Goal: Information Seeking & Learning: Learn about a topic

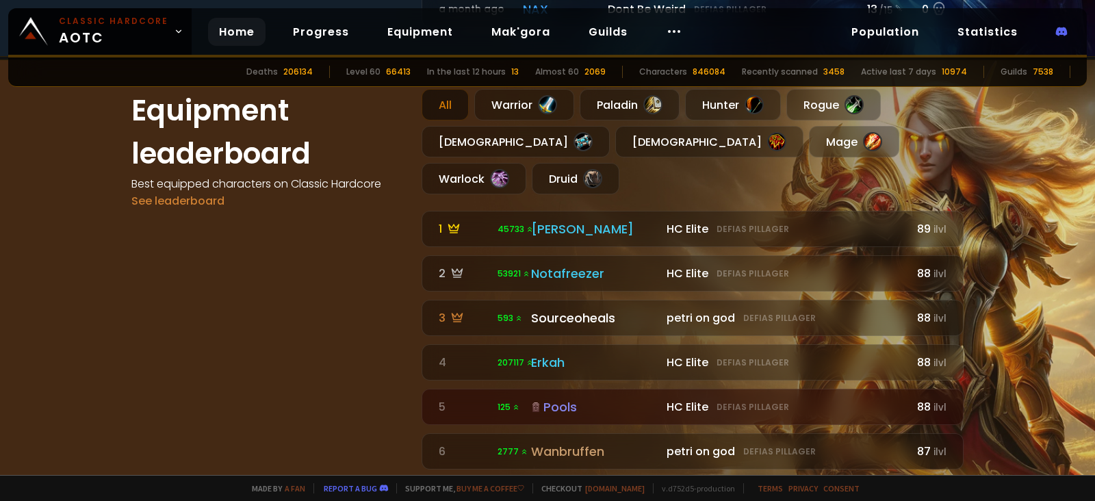
scroll to position [790, 0]
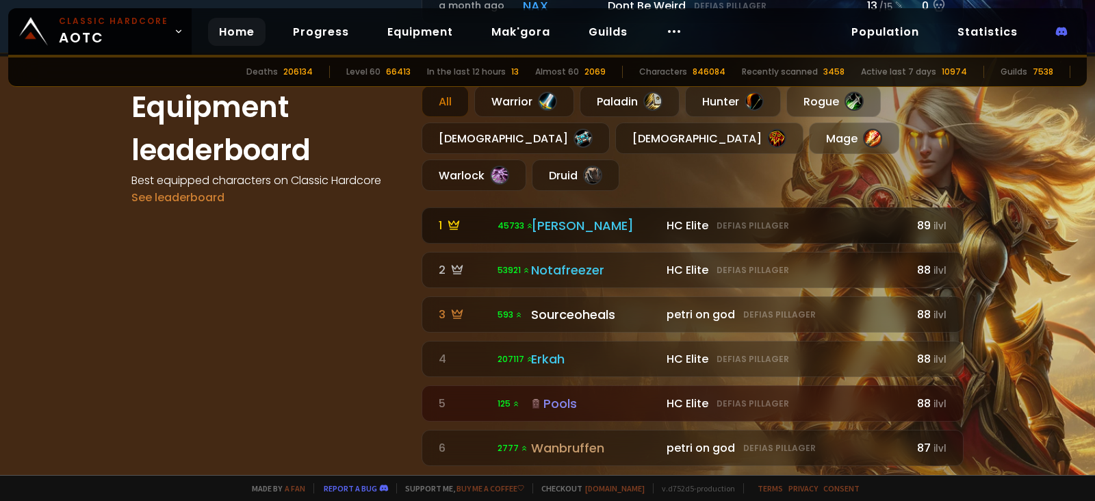
click at [818, 217] on div "HC Elite Defias Pillager" at bounding box center [785, 225] width 236 height 17
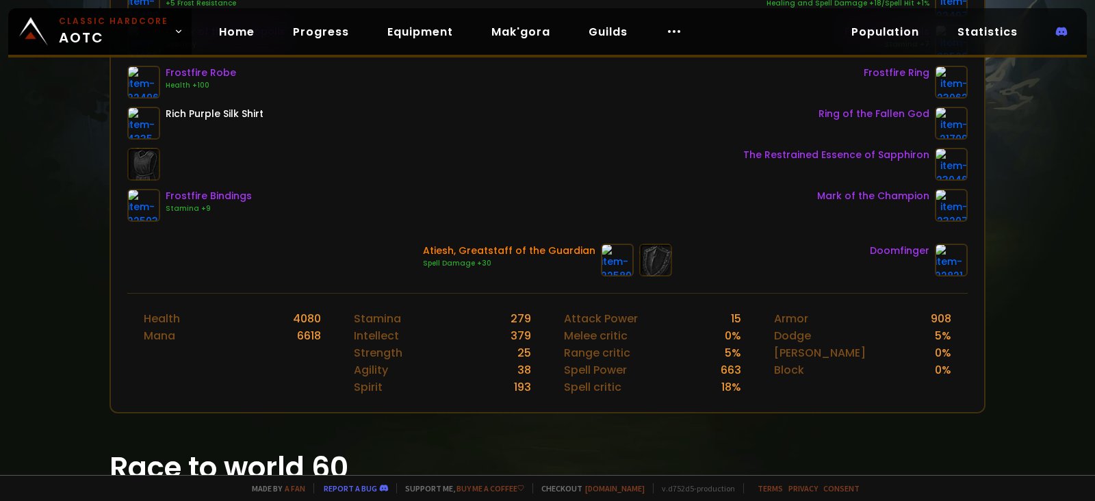
scroll to position [351, 0]
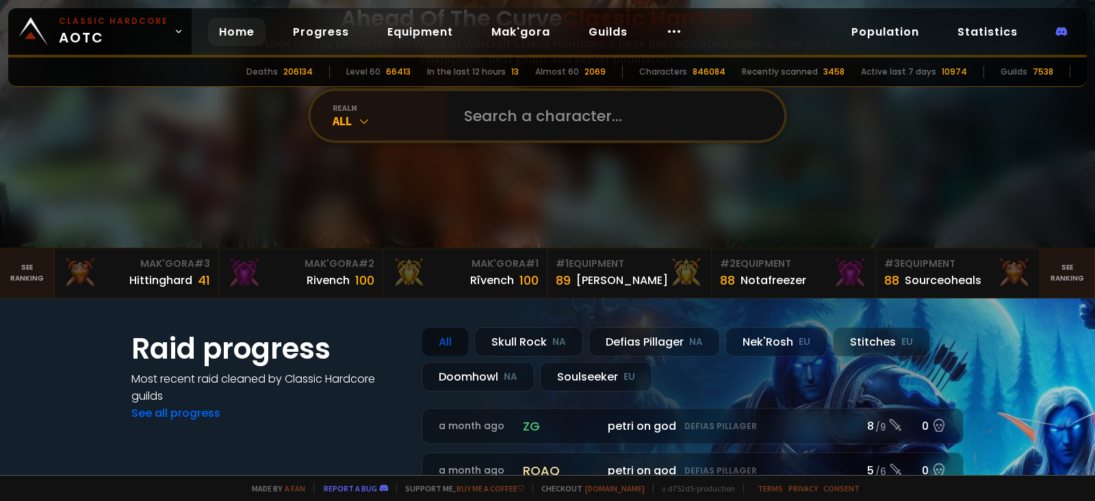
scroll to position [78, 0]
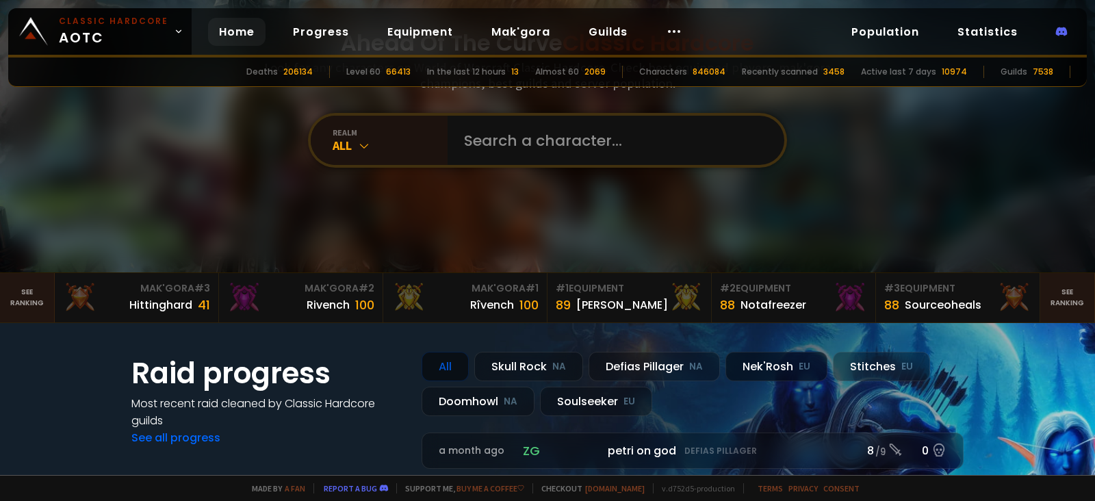
click at [772, 375] on div "Nek'Rosh EU" at bounding box center [777, 366] width 102 height 29
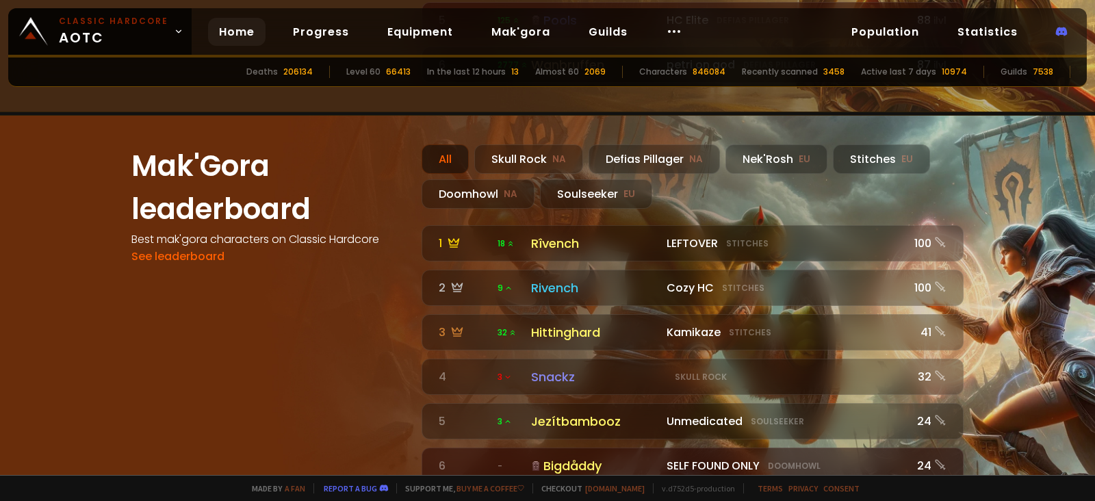
scroll to position [1176, 0]
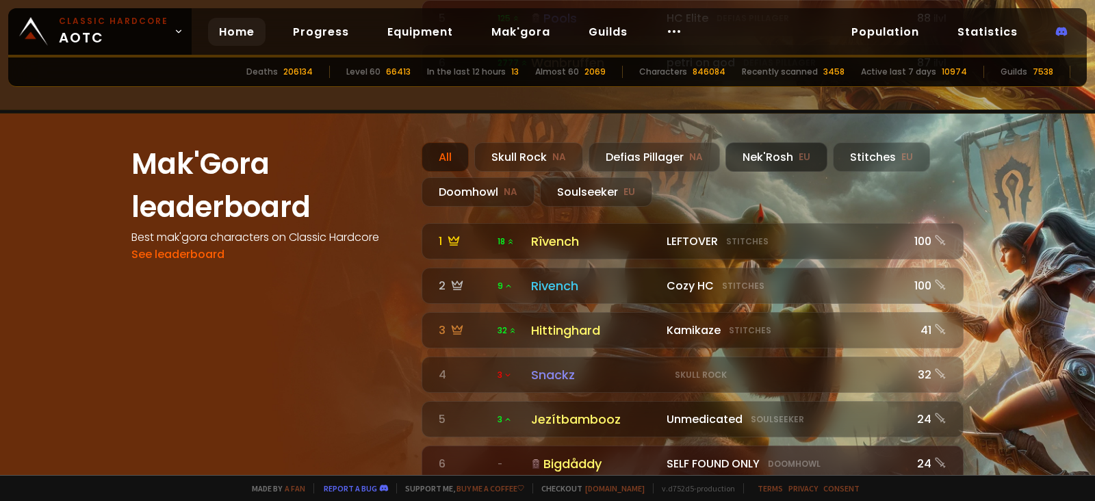
click at [785, 142] on div "Nek'Rosh EU" at bounding box center [777, 156] width 102 height 29
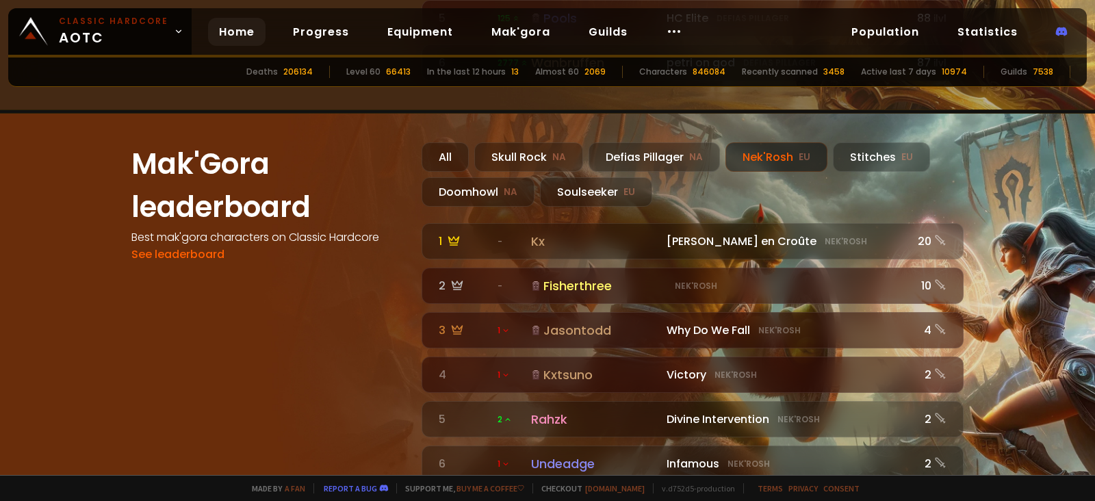
click at [782, 142] on div "Nek'Rosh EU" at bounding box center [777, 156] width 102 height 29
click at [659, 142] on div "Defias Pillager NA" at bounding box center [654, 156] width 131 height 29
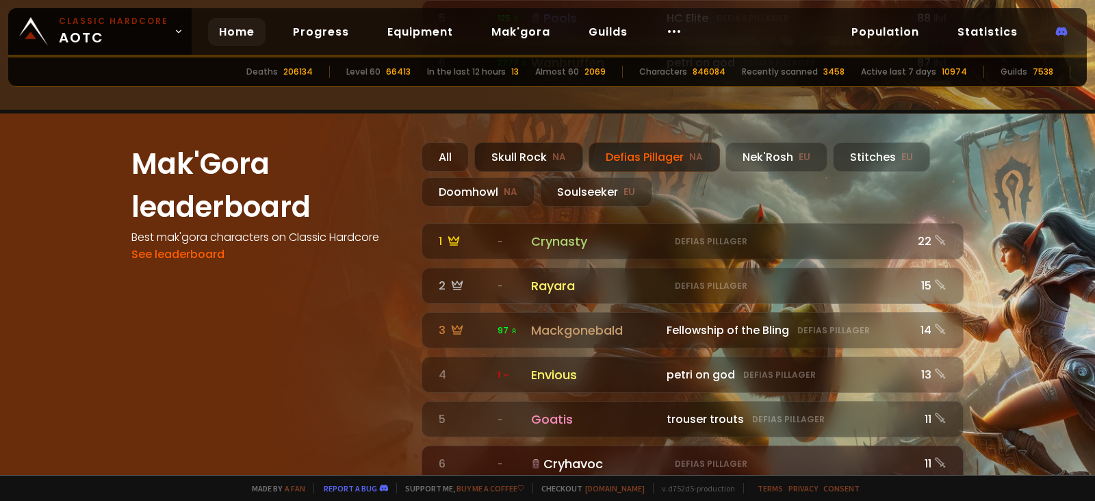
click at [553, 151] on small "NA" at bounding box center [560, 158] width 14 height 14
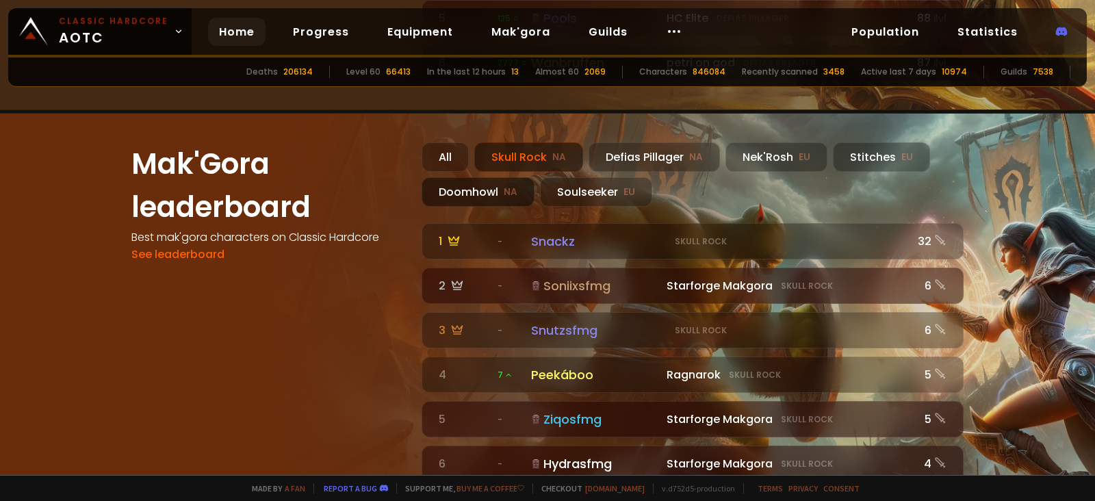
click at [507, 186] on small "NA" at bounding box center [511, 193] width 14 height 14
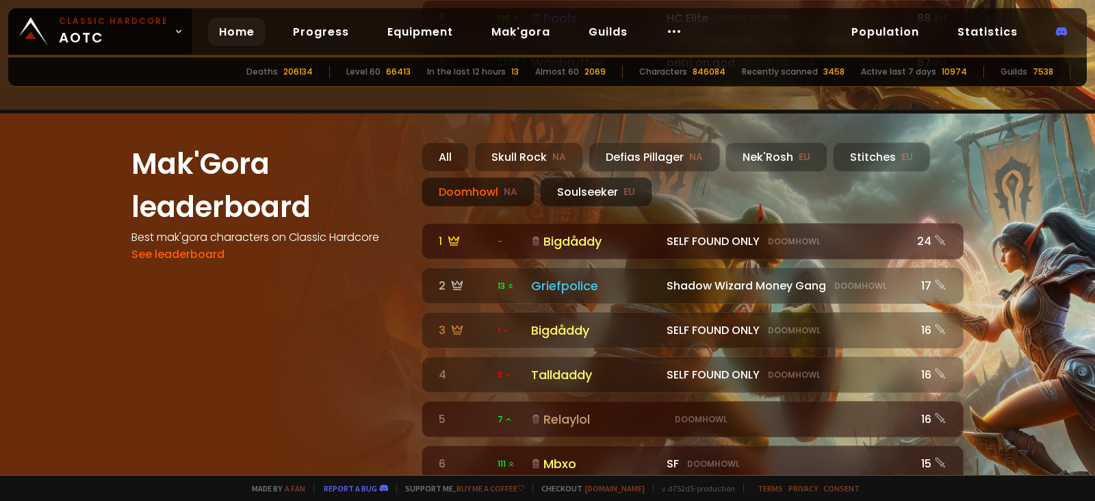
click at [592, 177] on div "Soulseeker EU" at bounding box center [596, 191] width 112 height 29
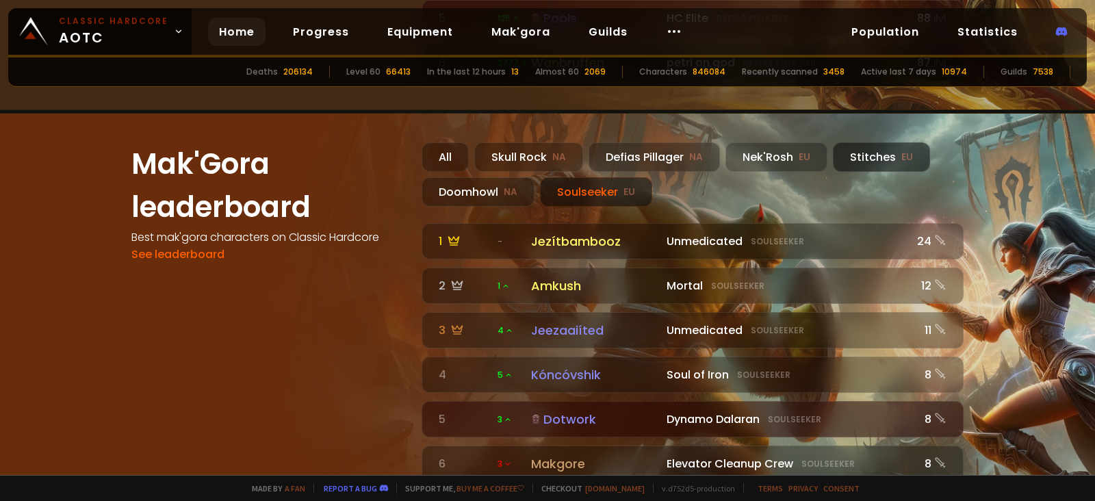
click at [862, 142] on div "Stitches EU" at bounding box center [881, 156] width 97 height 29
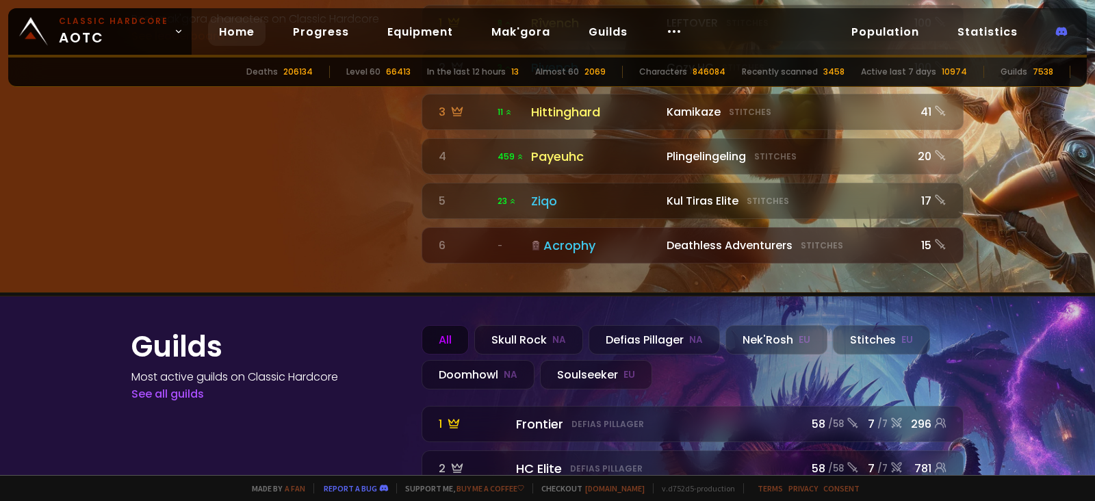
scroll to position [1553, 0]
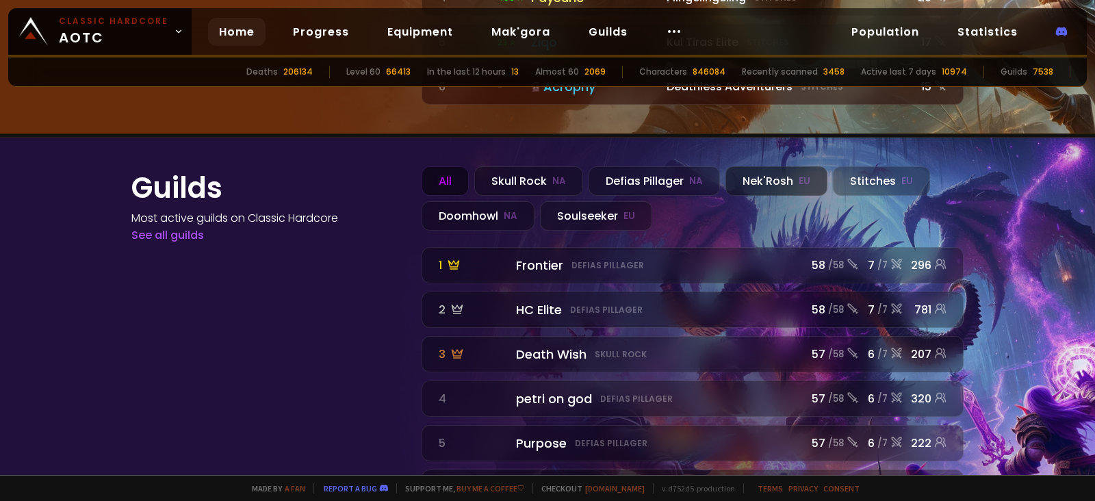
click at [765, 166] on div "Nek'Rosh EU" at bounding box center [777, 180] width 102 height 29
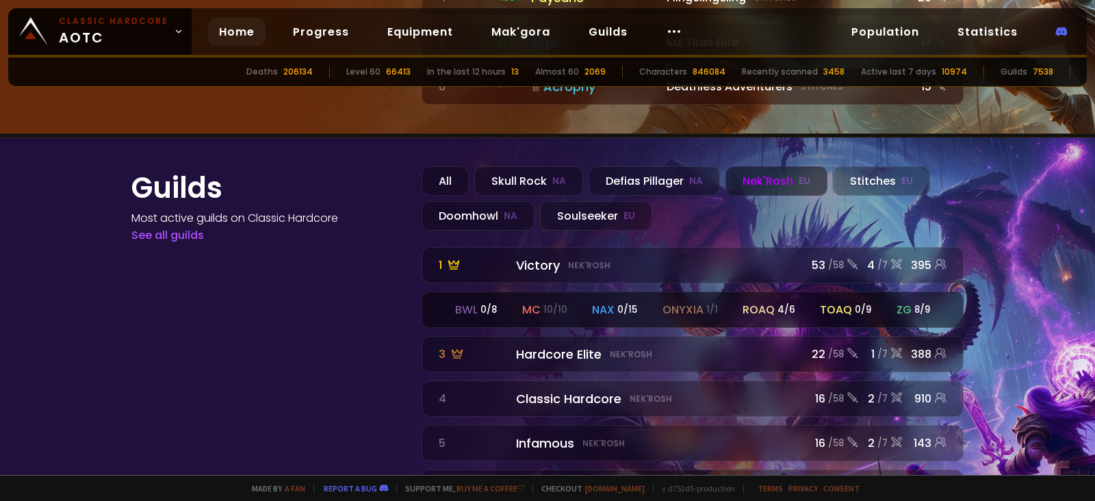
click at [671, 292] on div "bwl 0 / 8 mc 10 / 10 nax 0 / 15 onyxia 1 / 1 roaq 4 / 6 toaq 0 / 9 zg 8 / 9" at bounding box center [692, 309] width 541 height 35
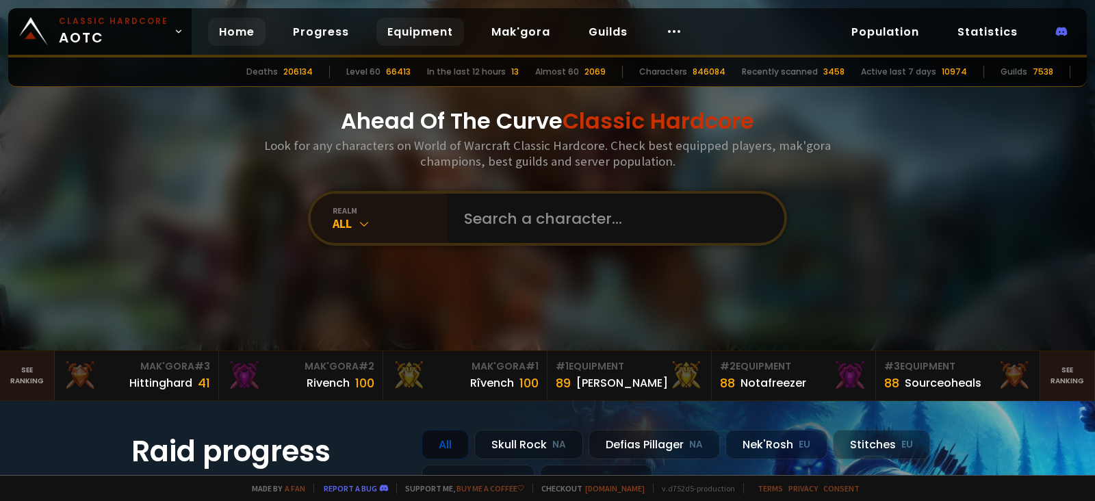
click at [428, 32] on link "Equipment" at bounding box center [421, 32] width 88 height 28
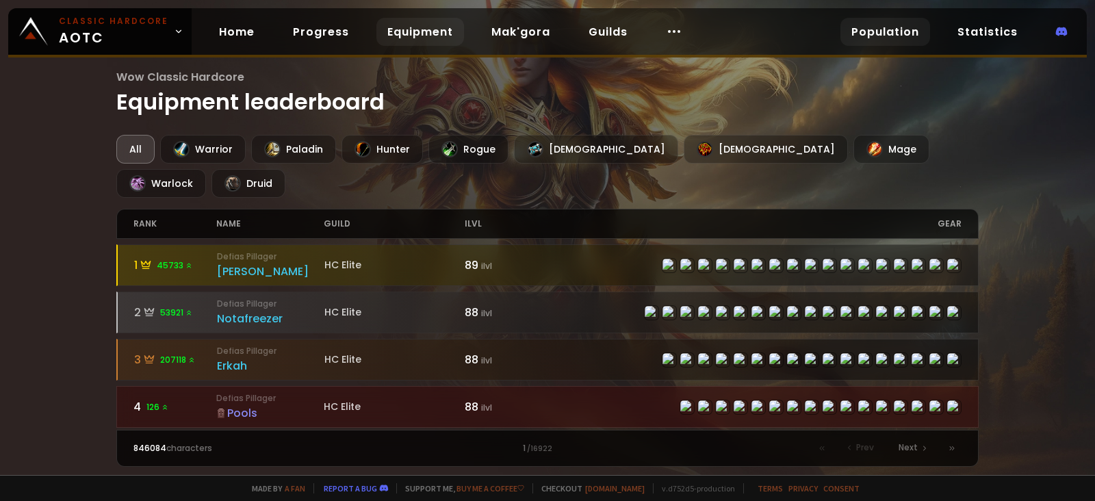
click at [872, 26] on link "Population" at bounding box center [886, 32] width 90 height 28
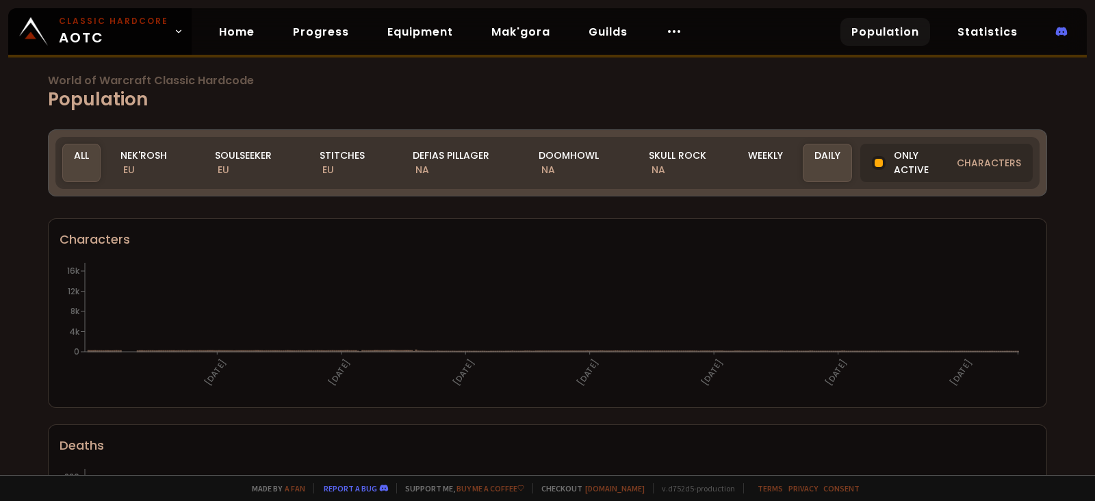
click at [134, 158] on div "World of Warcraft Classic Hardcode Population Realm All All Nek'Rosh EU Soulsee…" at bounding box center [547, 237] width 1095 height 475
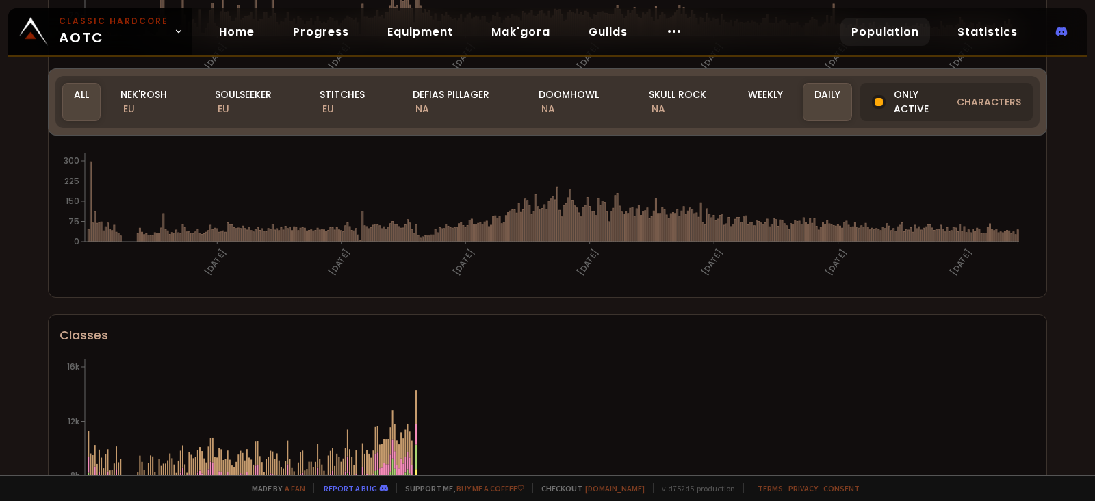
scroll to position [618, 0]
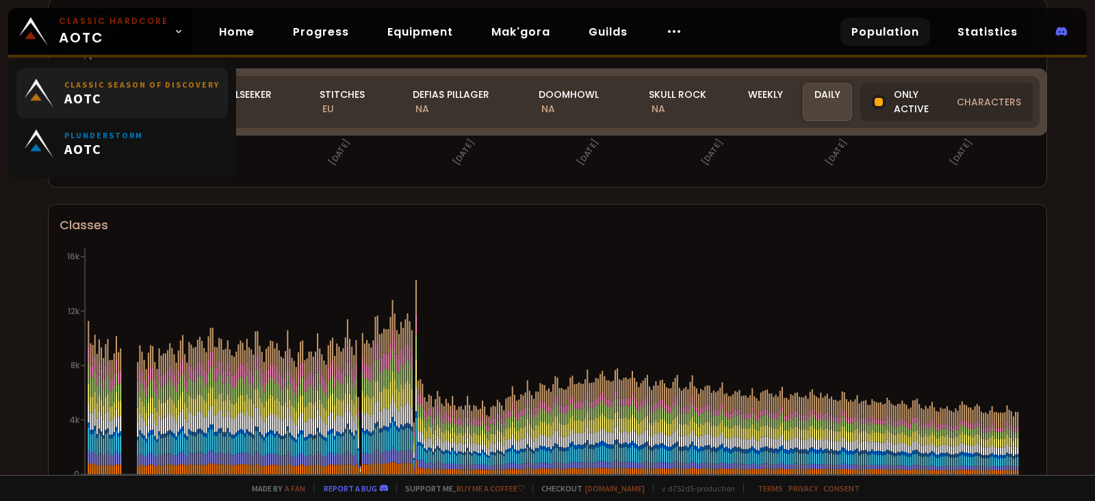
click at [149, 81] on small "Classic Season of Discovery" at bounding box center [141, 84] width 155 height 10
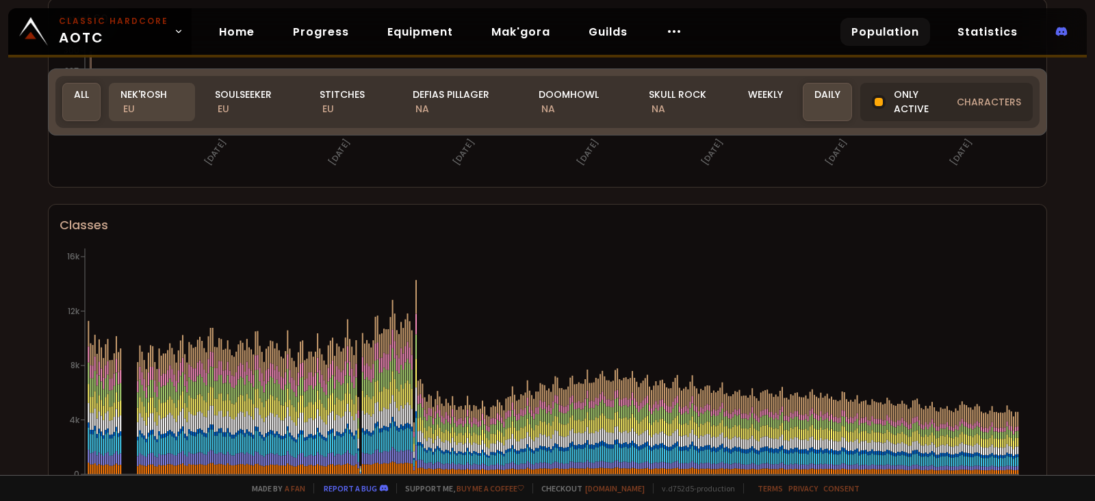
click at [135, 102] on span "EU" at bounding box center [129, 109] width 12 height 14
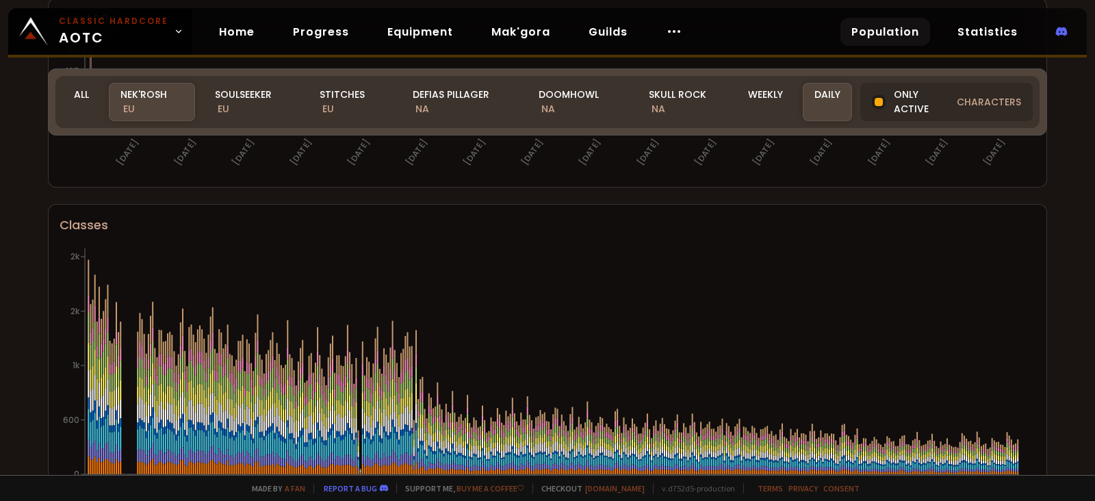
click at [264, 75] on div "Realm Nek'Rosh All Nek'Rosh EU Soulseeker EU Stitches EU Defias Pillager NA Doo…" at bounding box center [548, 101] width 1000 height 67
click at [255, 98] on div "Soulseeker EU" at bounding box center [251, 102] width 97 height 38
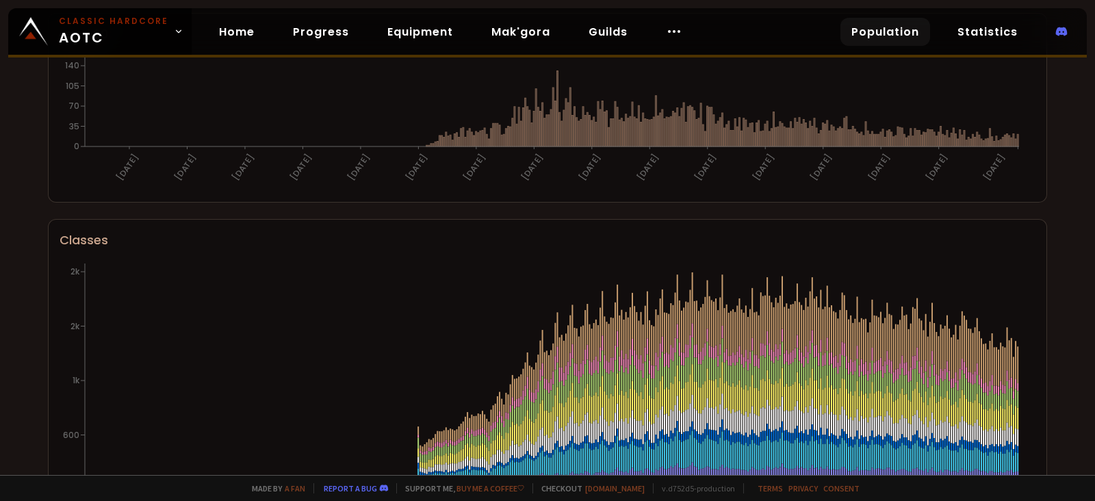
scroll to position [0, 0]
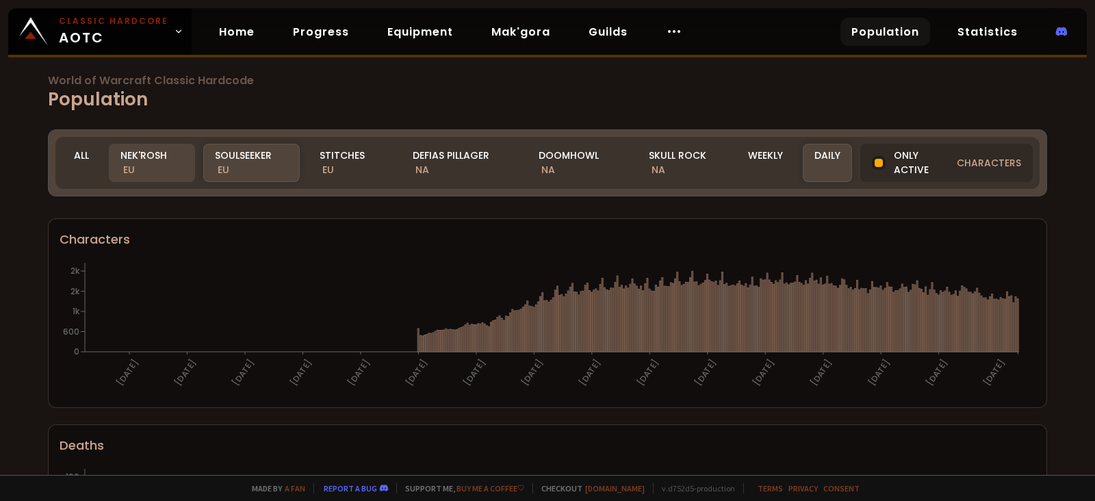
click at [170, 164] on div "Nek'Rosh EU" at bounding box center [152, 163] width 86 height 38
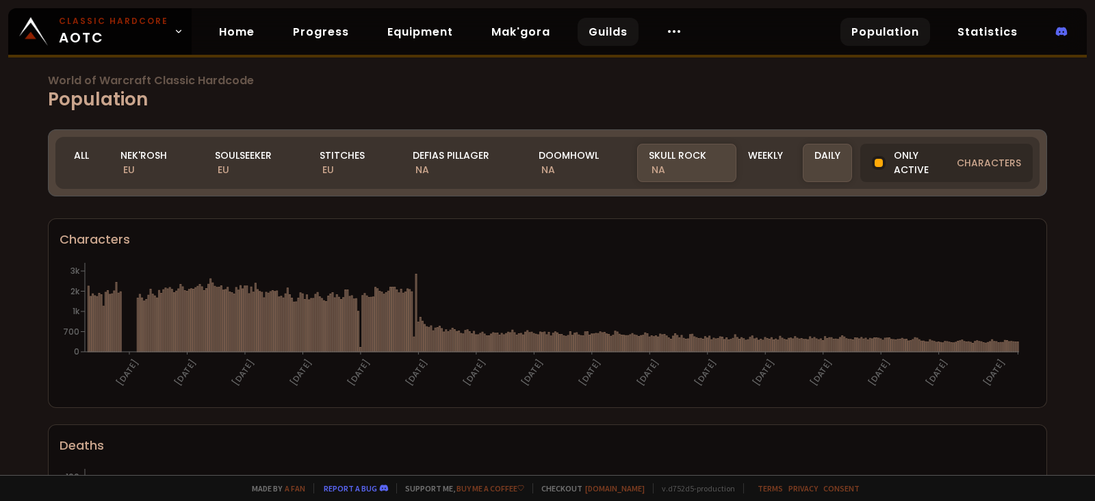
click at [608, 38] on link "Guilds" at bounding box center [608, 32] width 61 height 28
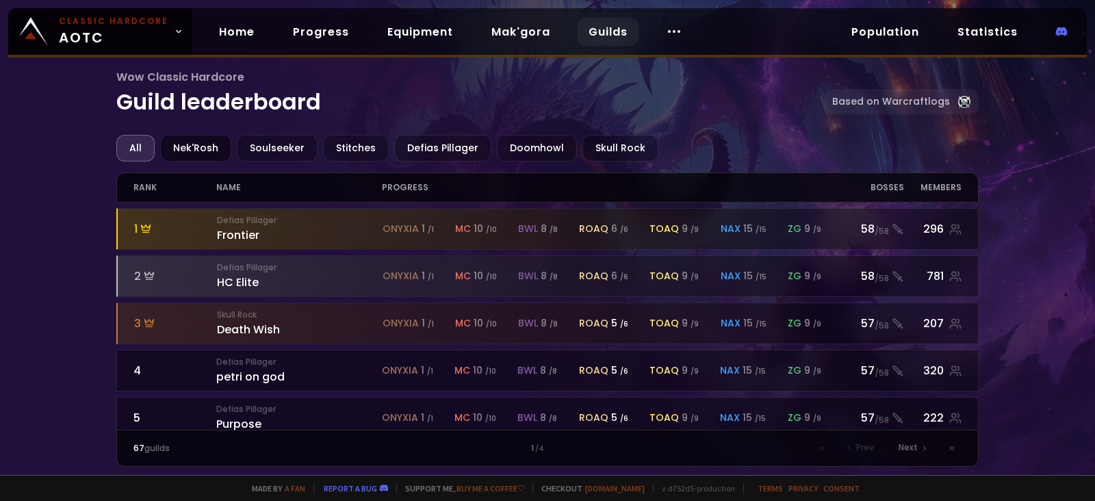
click at [189, 147] on div "Nek'Rosh" at bounding box center [195, 148] width 71 height 27
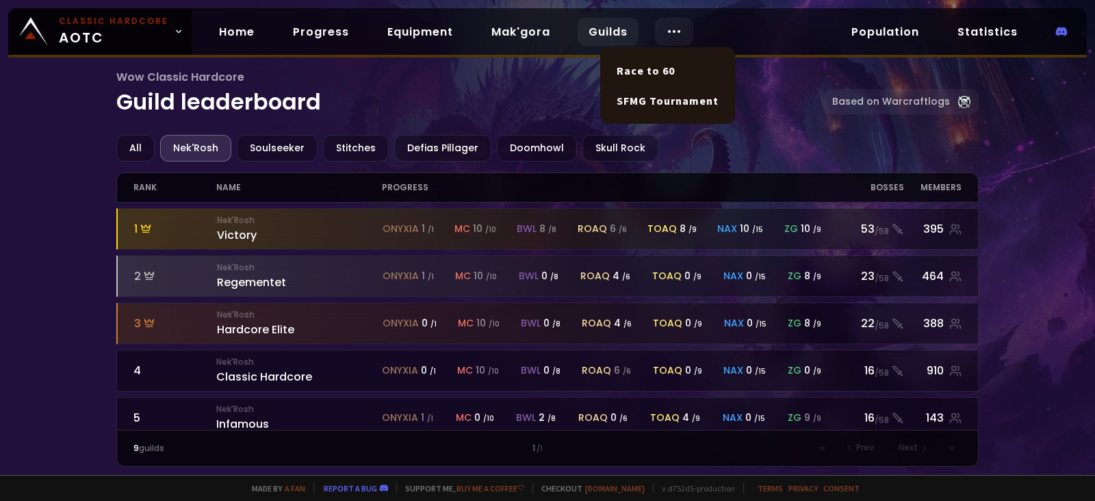
click at [670, 36] on icon at bounding box center [674, 31] width 16 height 16
